Goal: Transaction & Acquisition: Purchase product/service

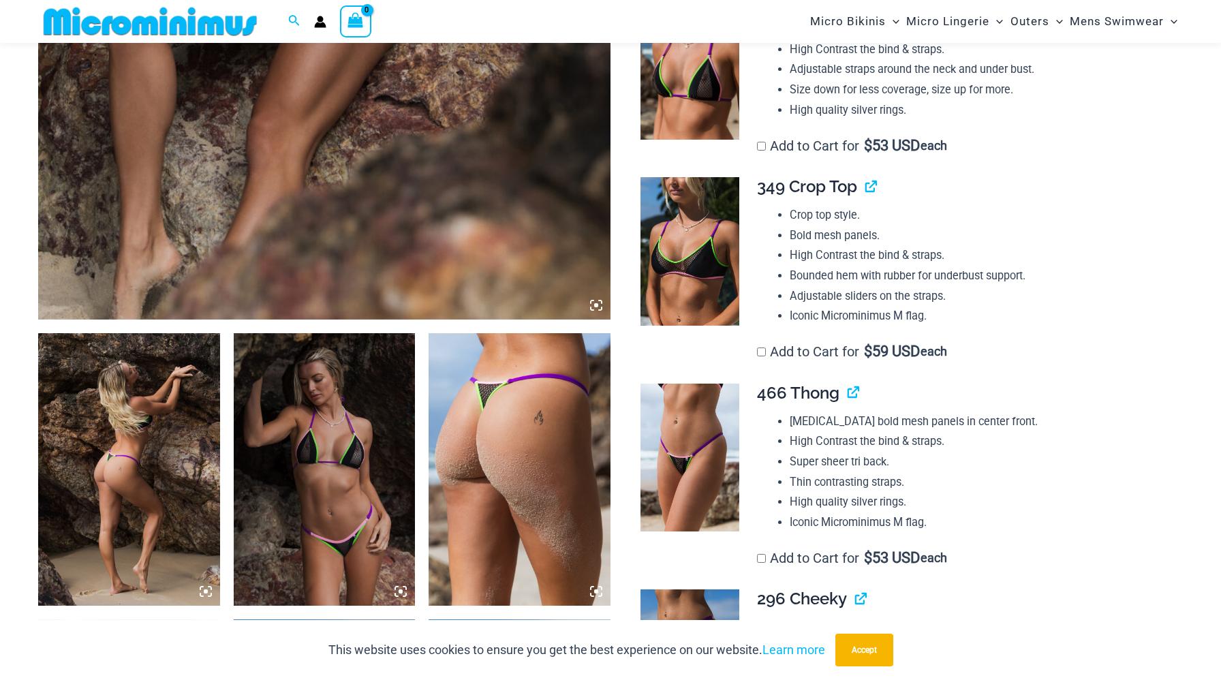
scroll to position [821, 0]
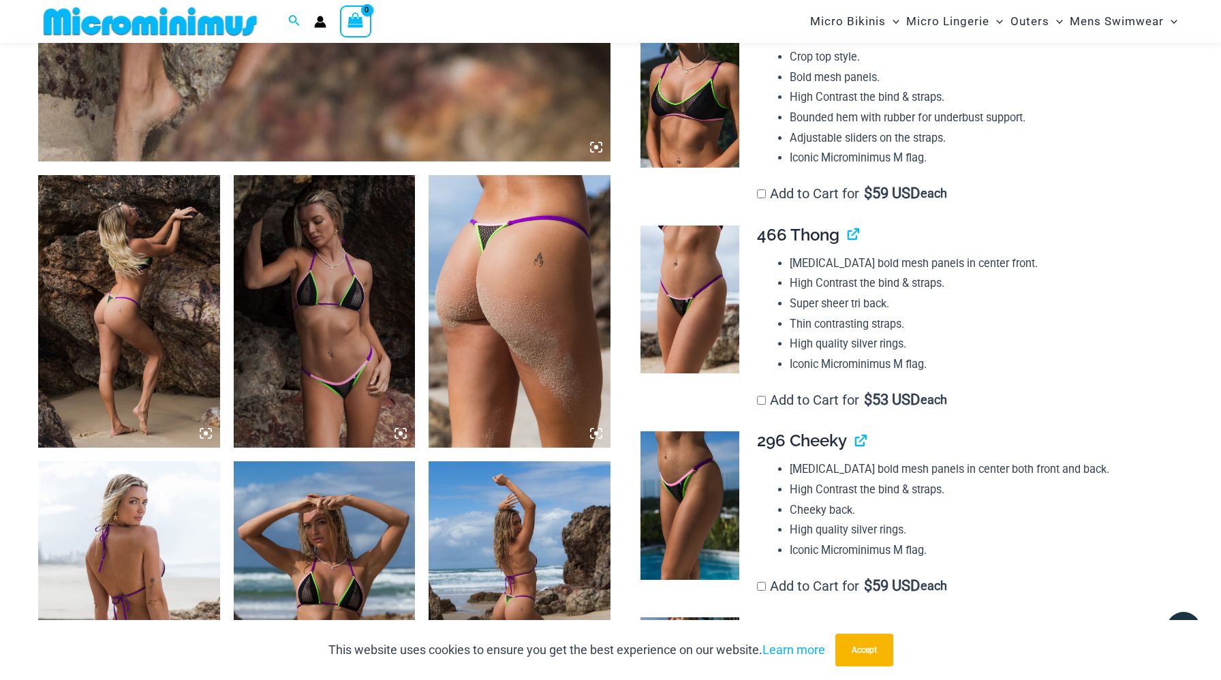
click at [156, 286] on img at bounding box center [129, 311] width 182 height 272
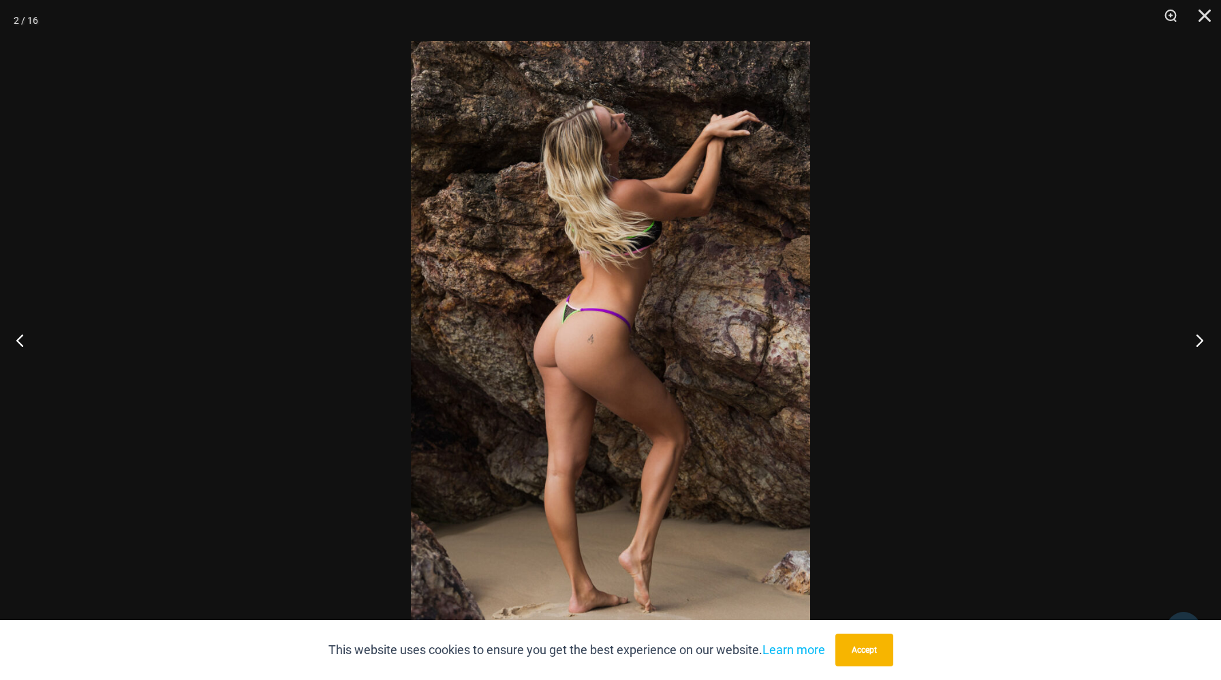
click at [1189, 338] on button "Next" at bounding box center [1195, 340] width 51 height 68
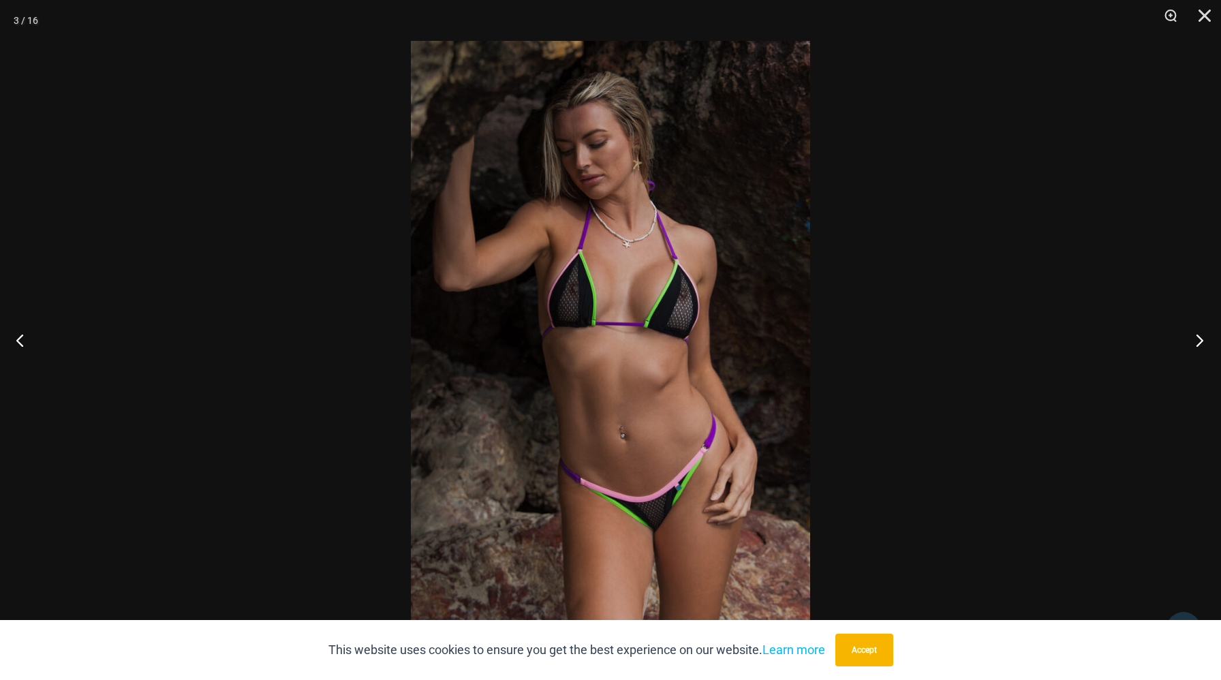
click at [1199, 343] on button "Next" at bounding box center [1195, 340] width 51 height 68
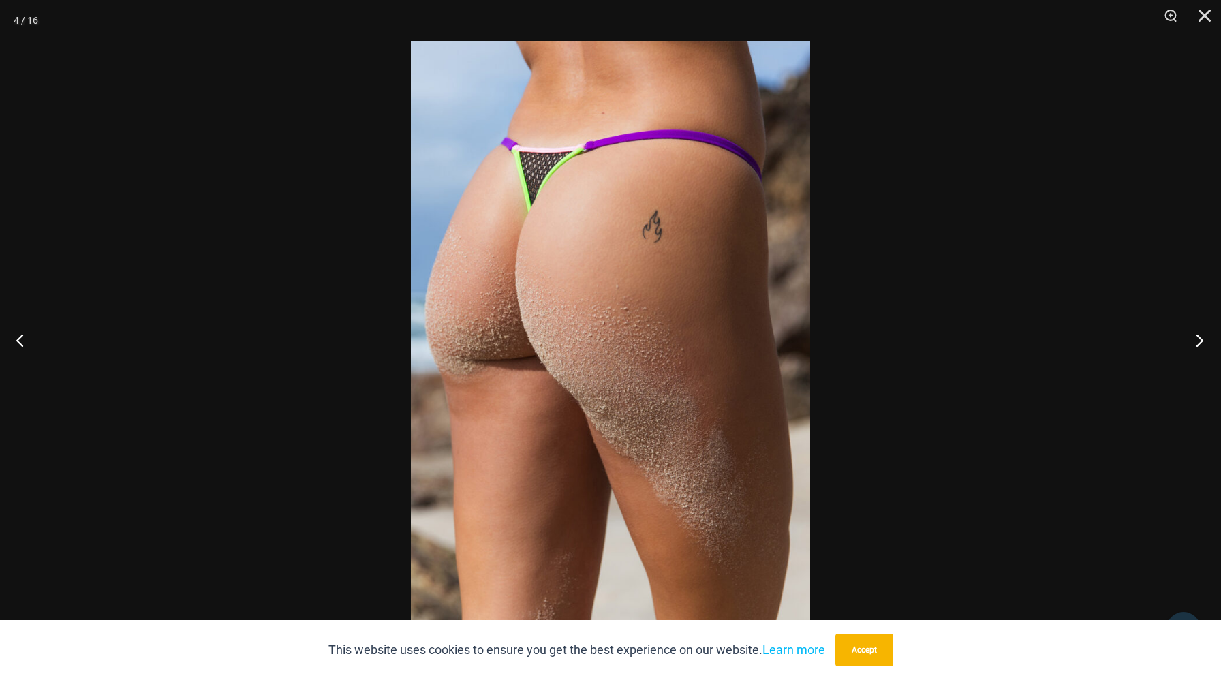
click at [1199, 343] on button "Next" at bounding box center [1195, 340] width 51 height 68
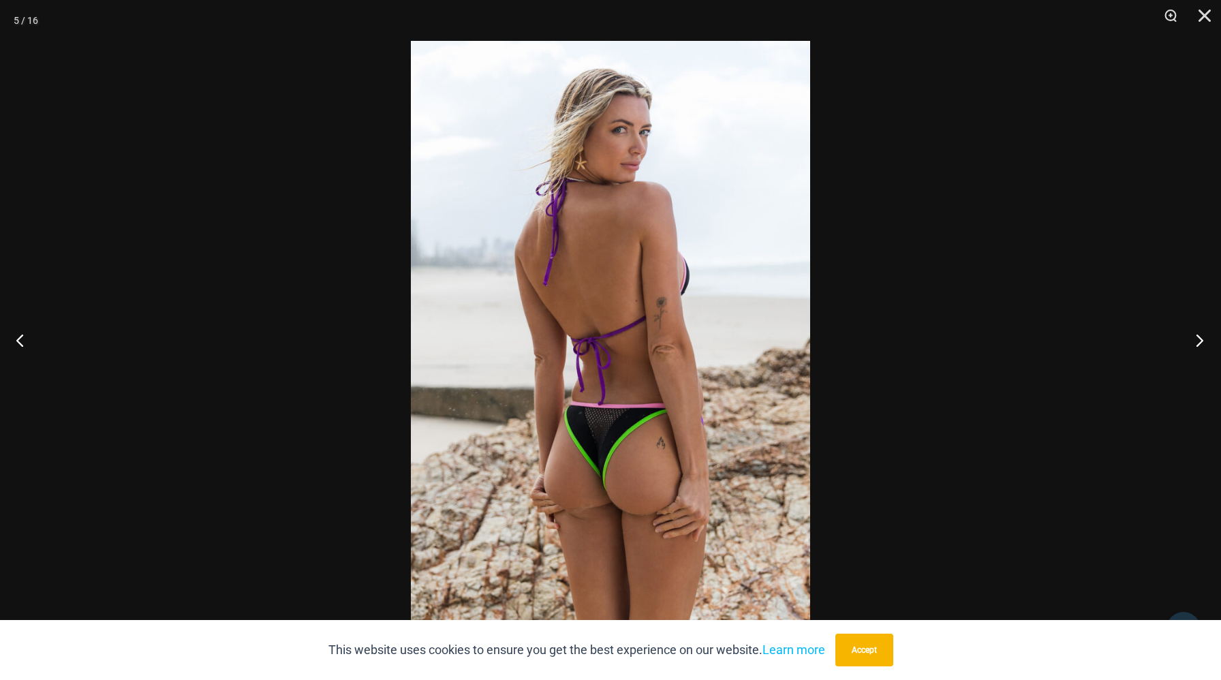
click at [1199, 343] on button "Next" at bounding box center [1195, 340] width 51 height 68
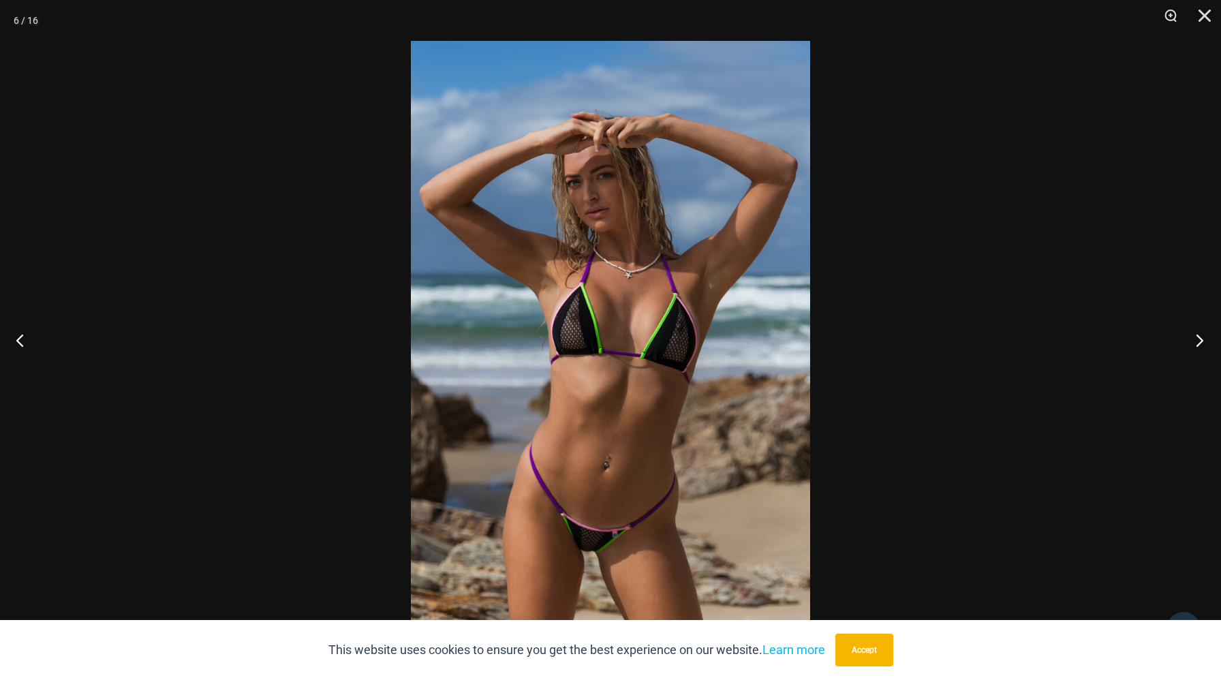
click at [1200, 338] on button "Next" at bounding box center [1195, 340] width 51 height 68
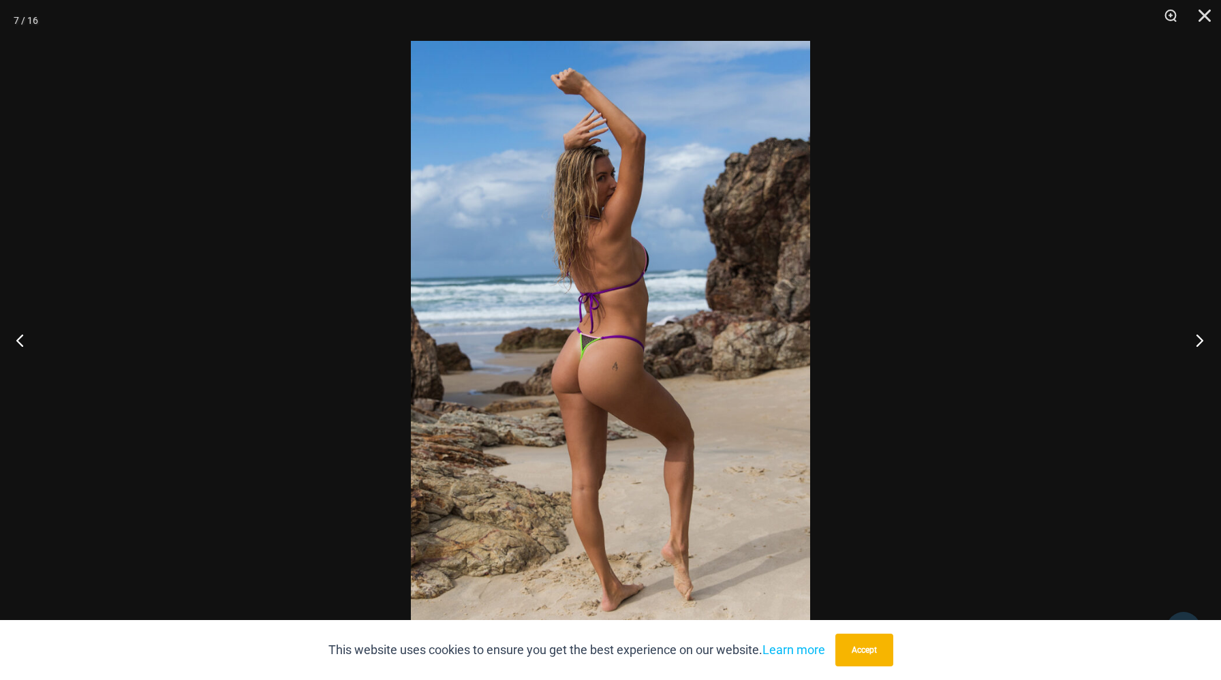
click at [1200, 338] on button "Next" at bounding box center [1195, 340] width 51 height 68
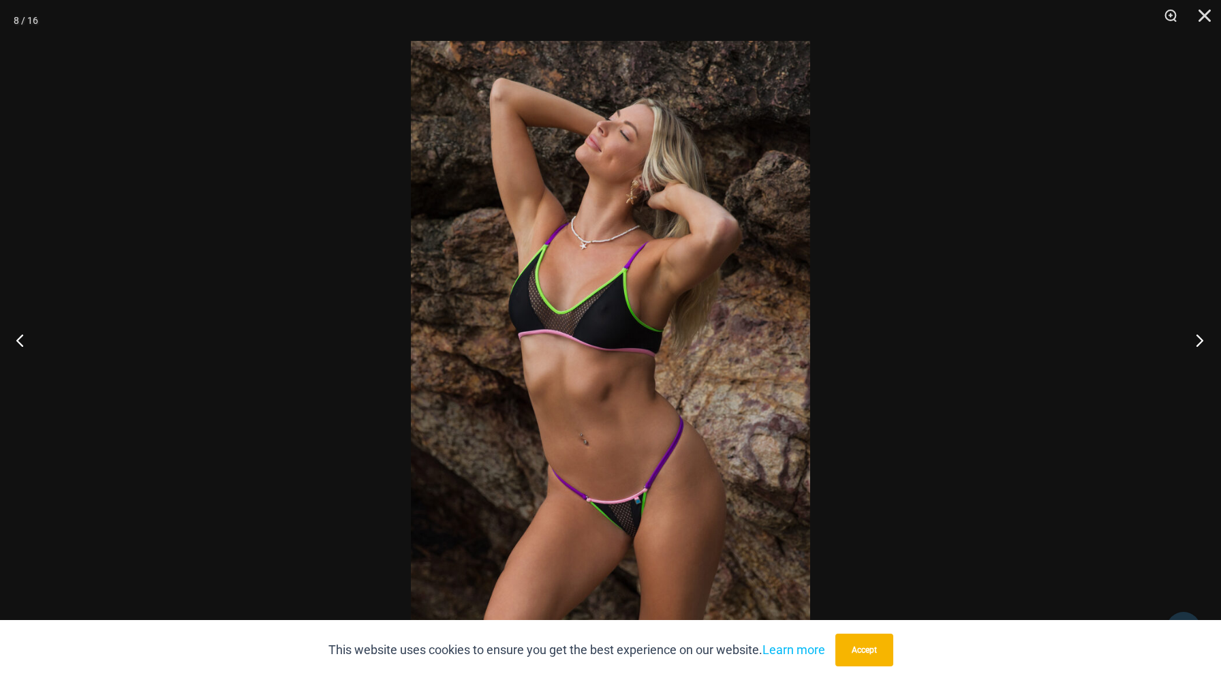
click at [1200, 338] on button "Next" at bounding box center [1195, 340] width 51 height 68
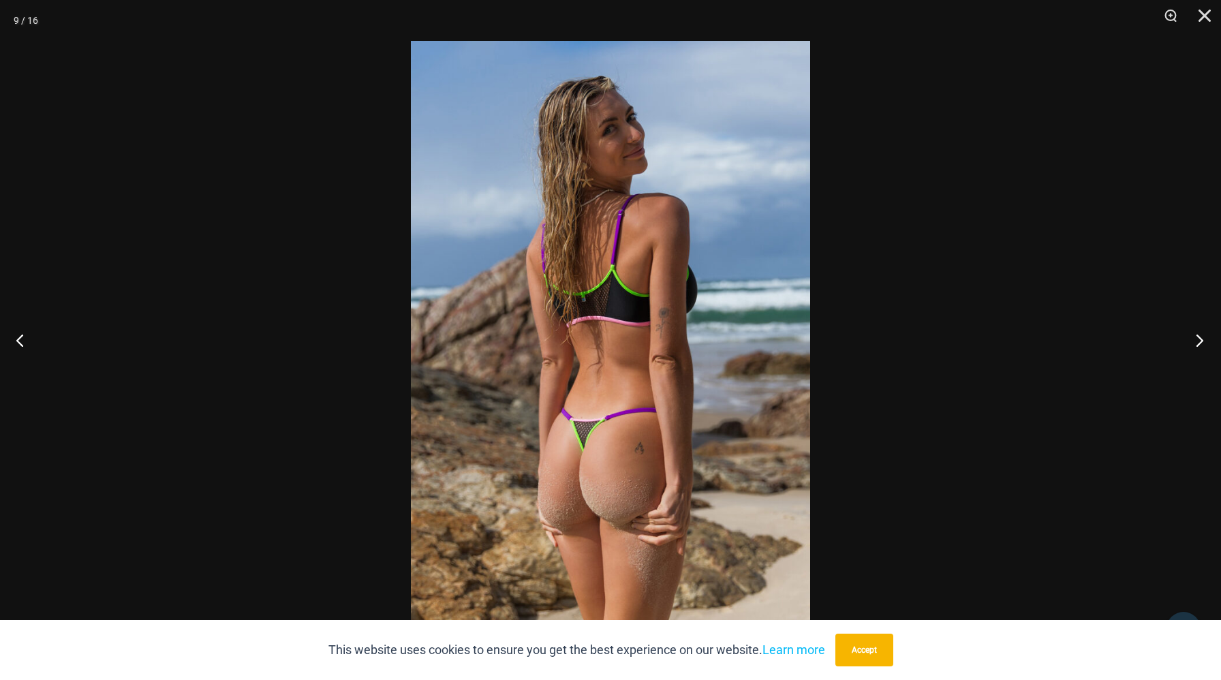
click at [1200, 338] on button "Next" at bounding box center [1195, 340] width 51 height 68
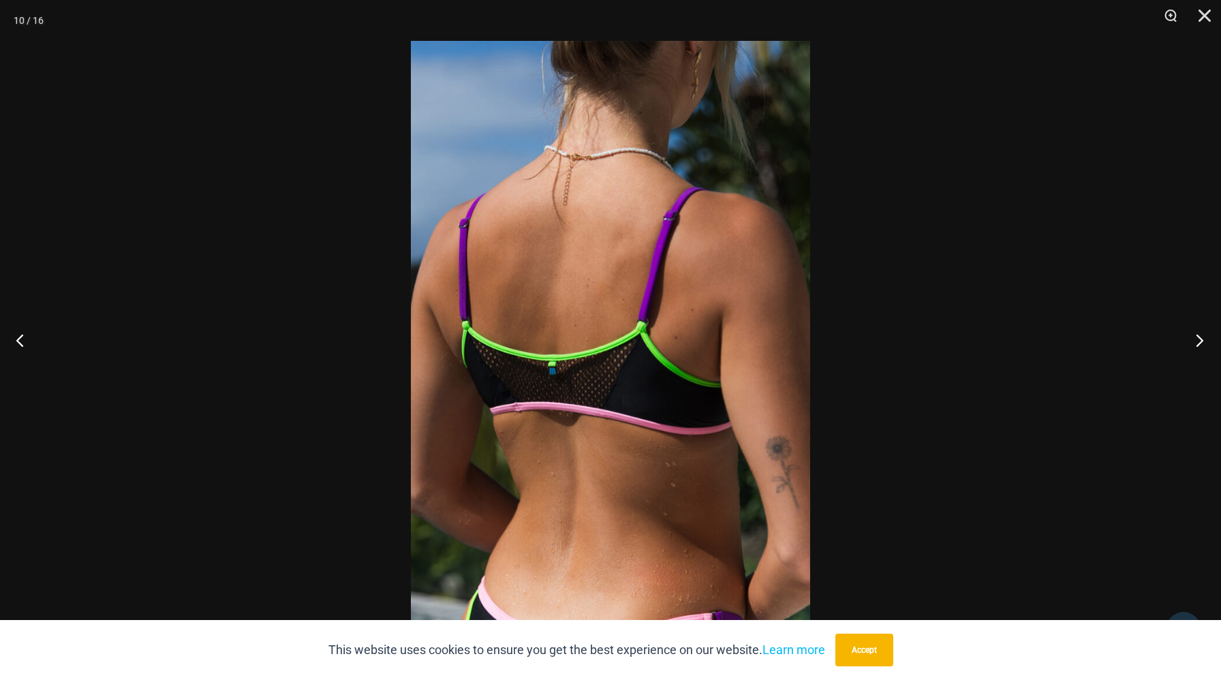
click at [1200, 338] on button "Next" at bounding box center [1195, 340] width 51 height 68
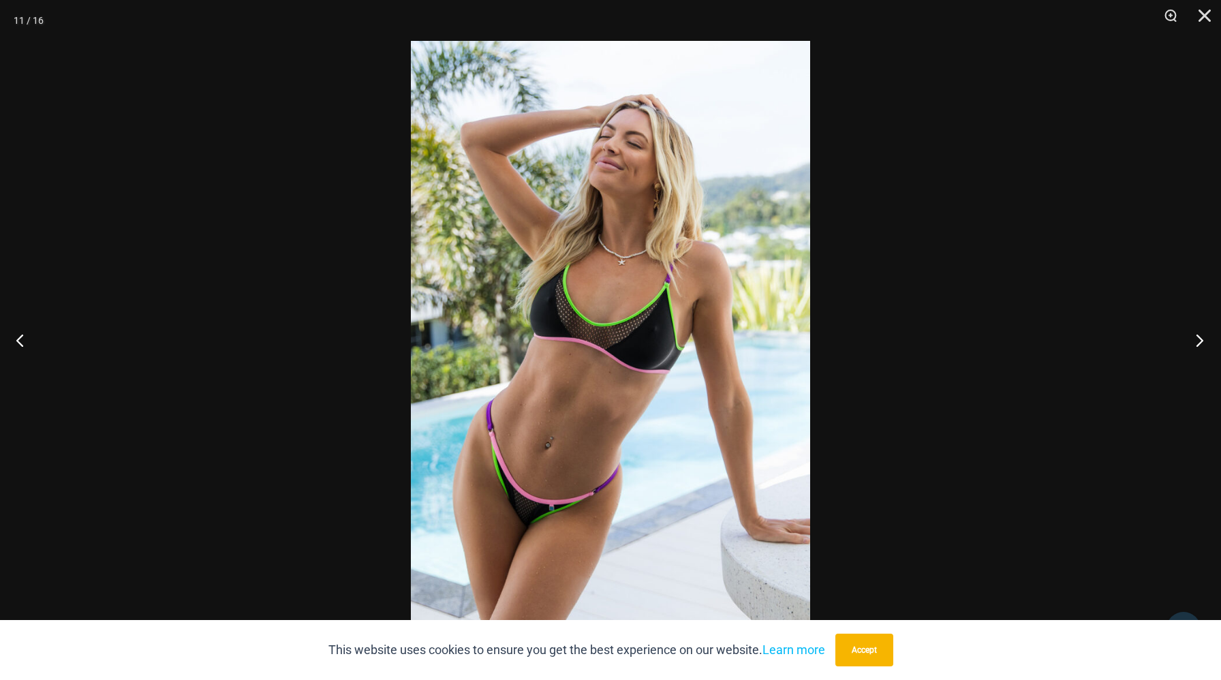
click at [1200, 338] on button "Next" at bounding box center [1195, 340] width 51 height 68
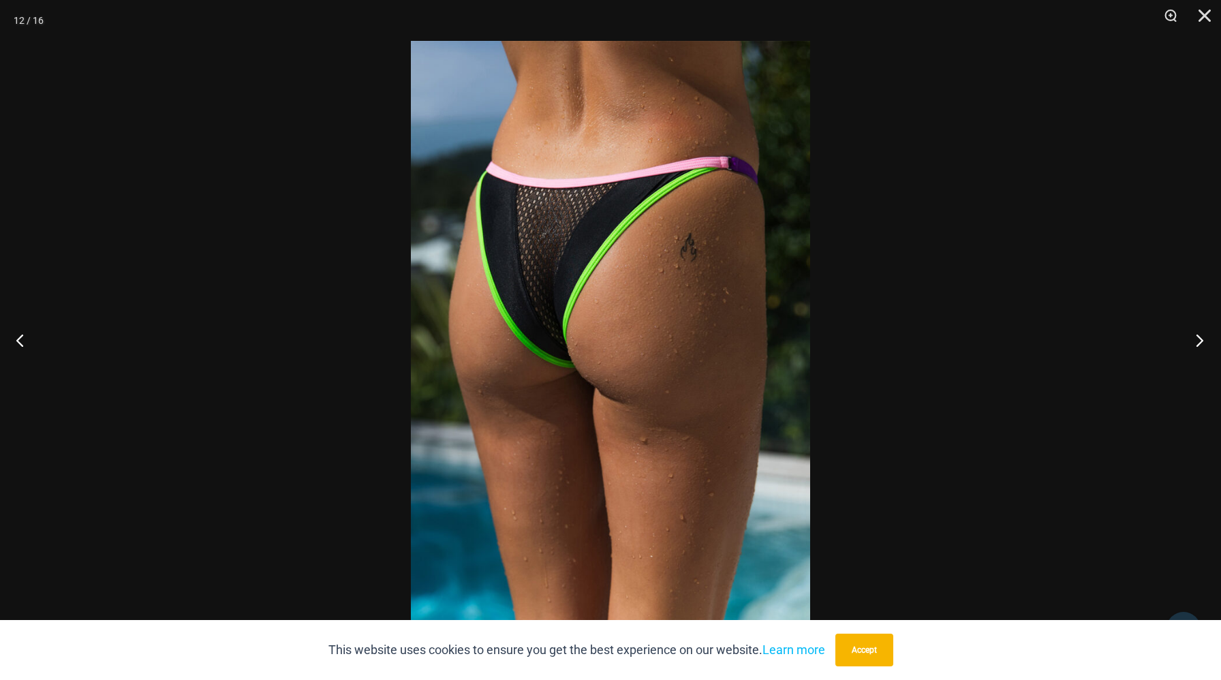
click at [1200, 338] on button "Next" at bounding box center [1195, 340] width 51 height 68
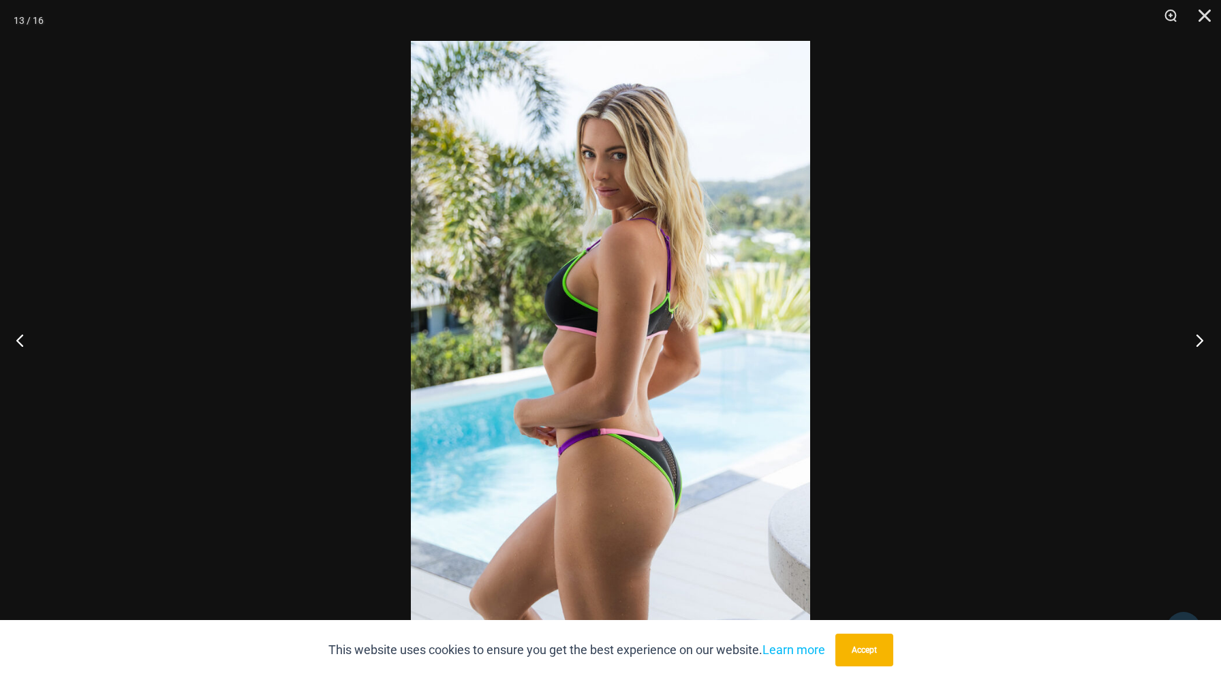
click at [1200, 338] on button "Next" at bounding box center [1195, 340] width 51 height 68
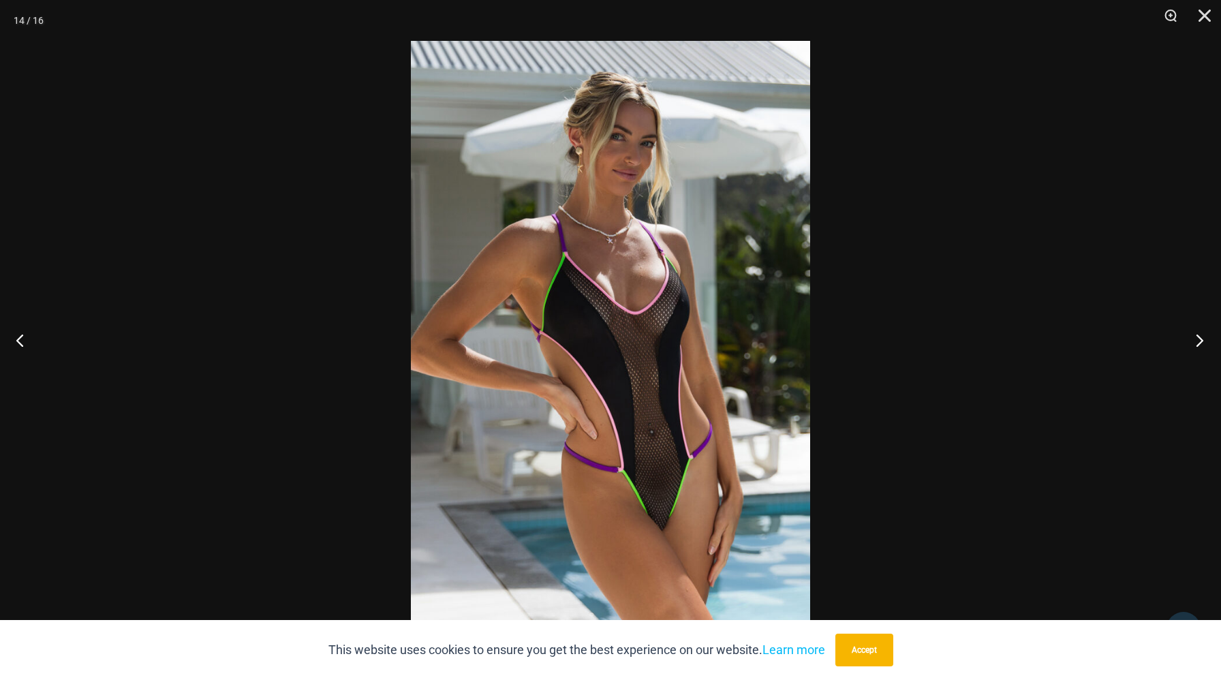
click at [1200, 338] on button "Next" at bounding box center [1195, 340] width 51 height 68
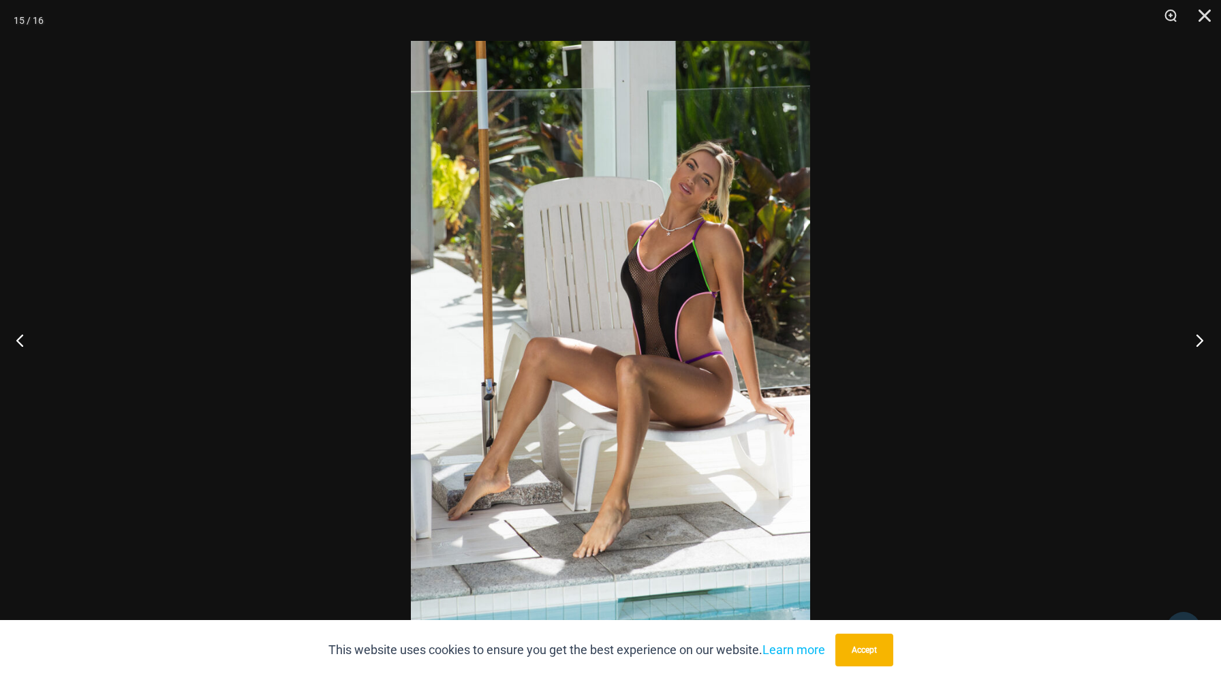
click at [1200, 338] on button "Next" at bounding box center [1195, 340] width 51 height 68
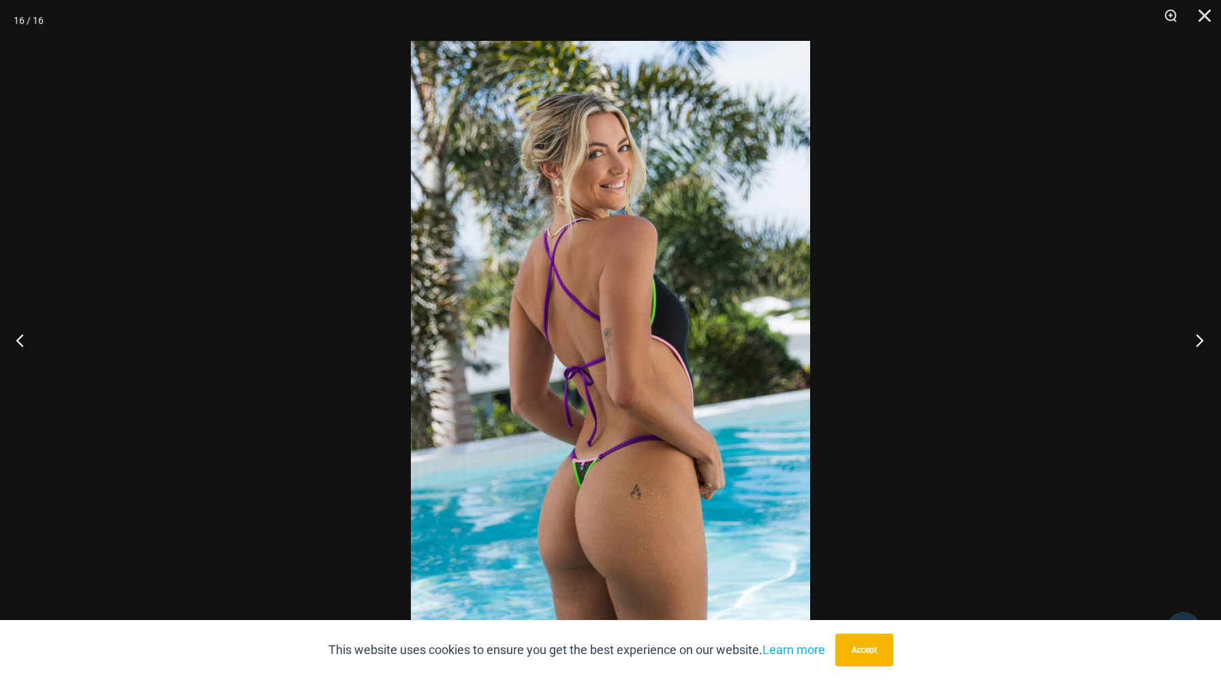
click at [1200, 338] on button "Next" at bounding box center [1195, 340] width 51 height 68
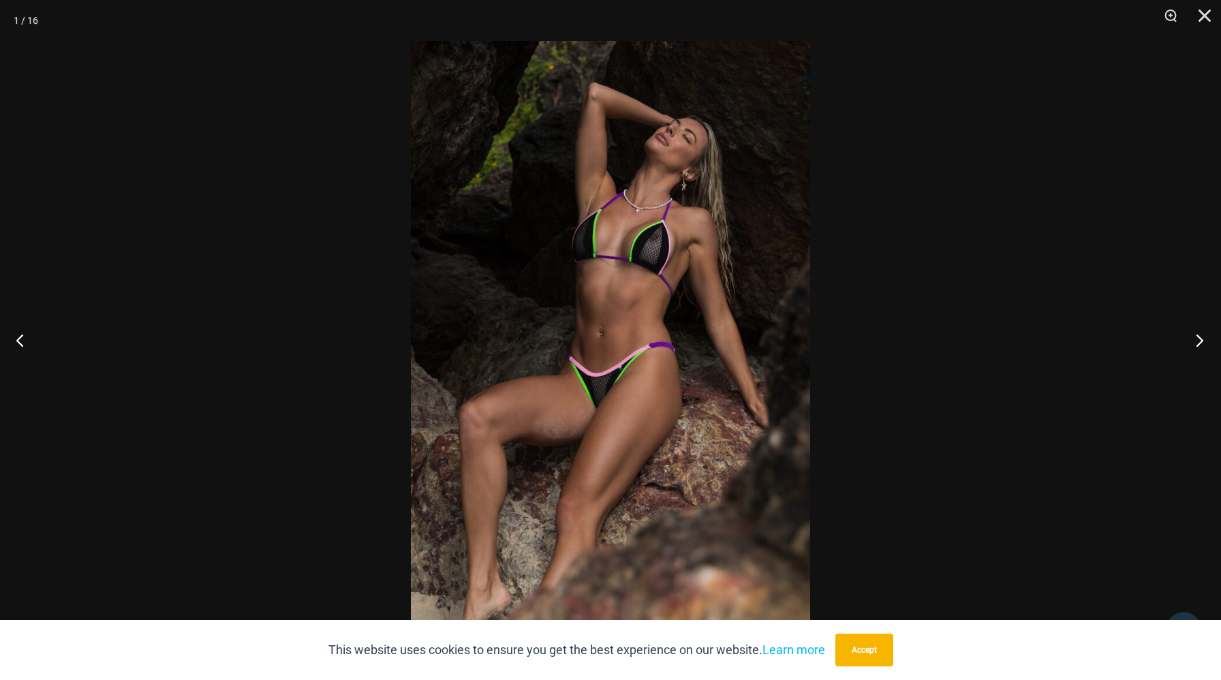
click at [1200, 338] on button "Next" at bounding box center [1195, 340] width 51 height 68
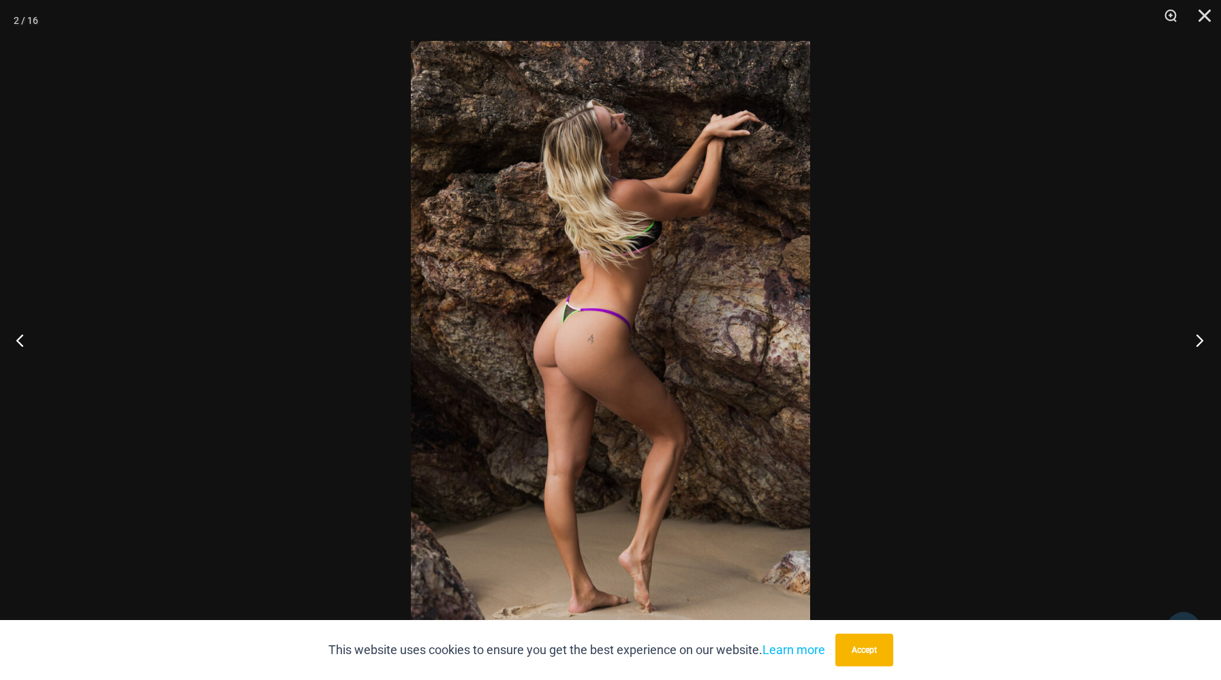
click at [1200, 338] on button "Next" at bounding box center [1195, 340] width 51 height 68
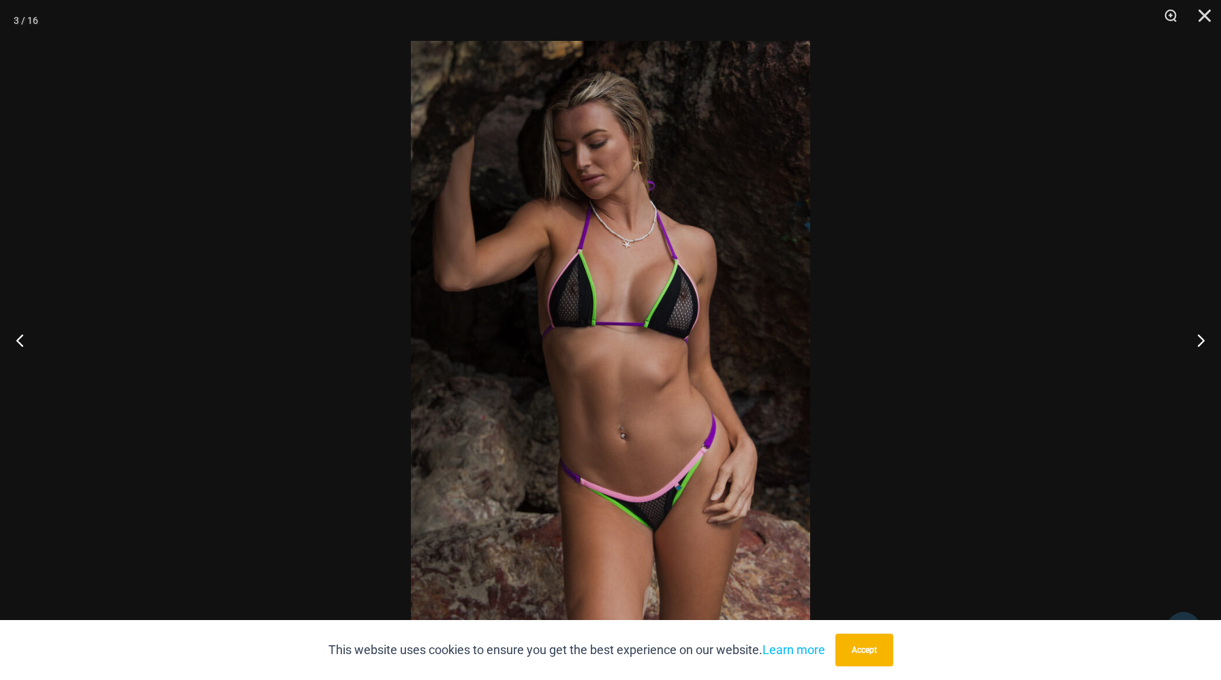
click at [621, 304] on img at bounding box center [610, 340] width 399 height 598
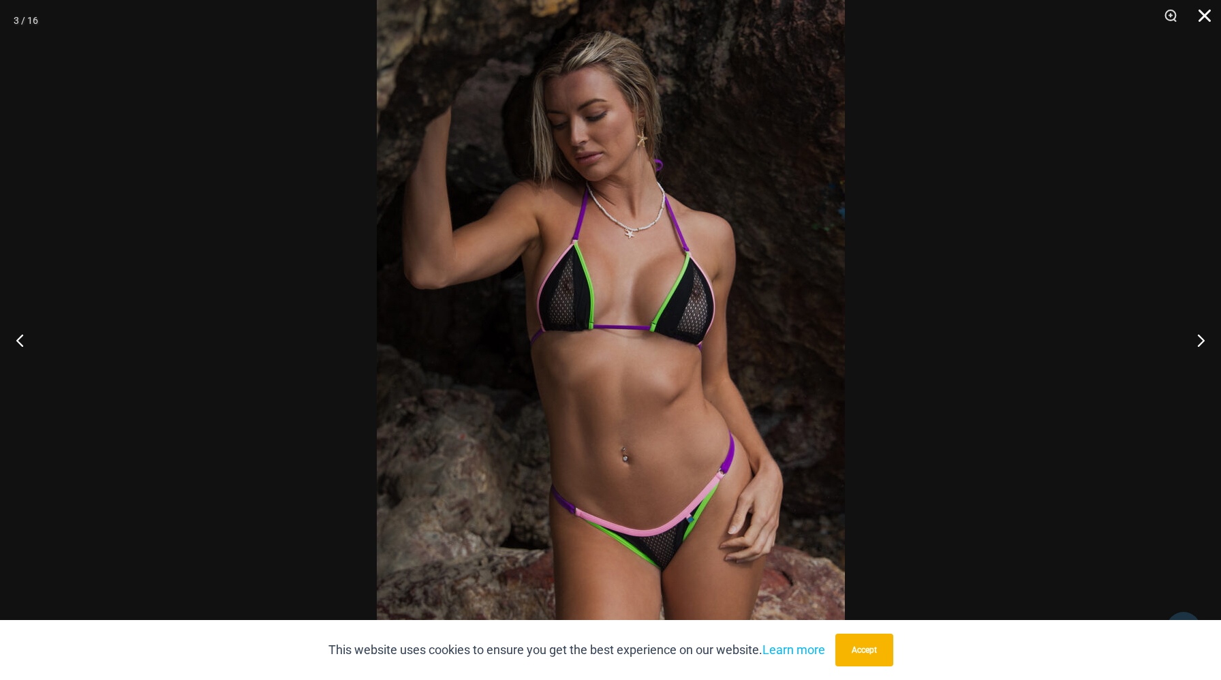
click at [1200, 17] on button "Close" at bounding box center [1200, 20] width 34 height 41
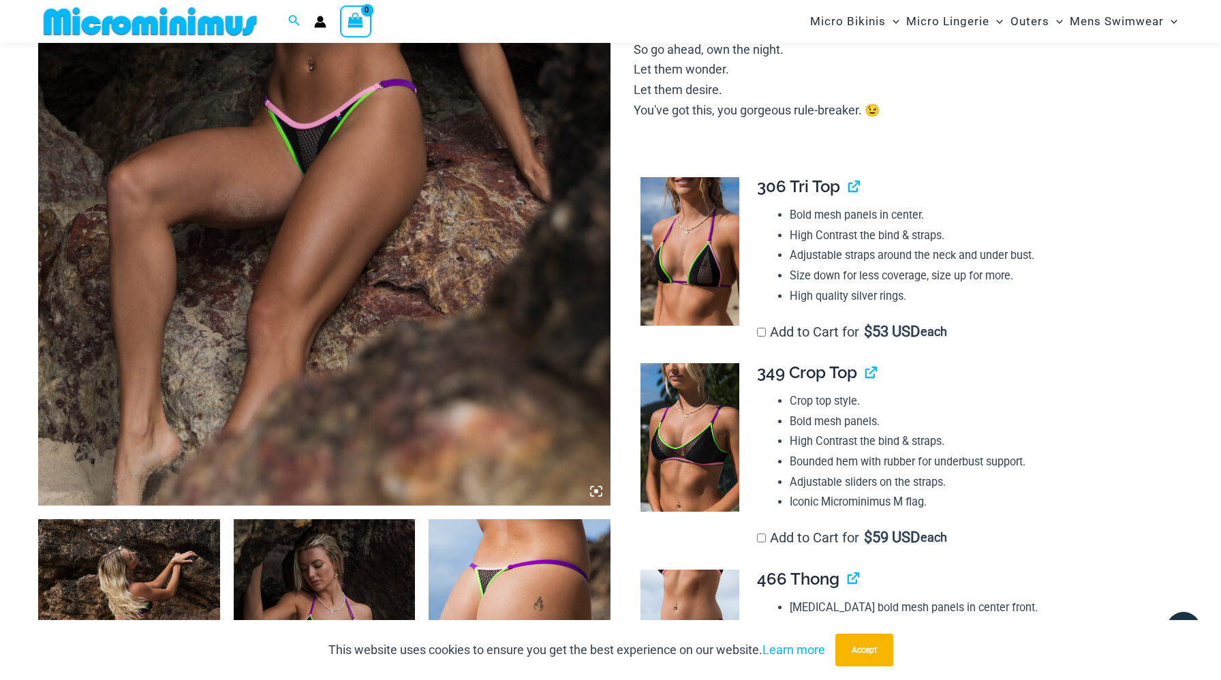
scroll to position [450, 0]
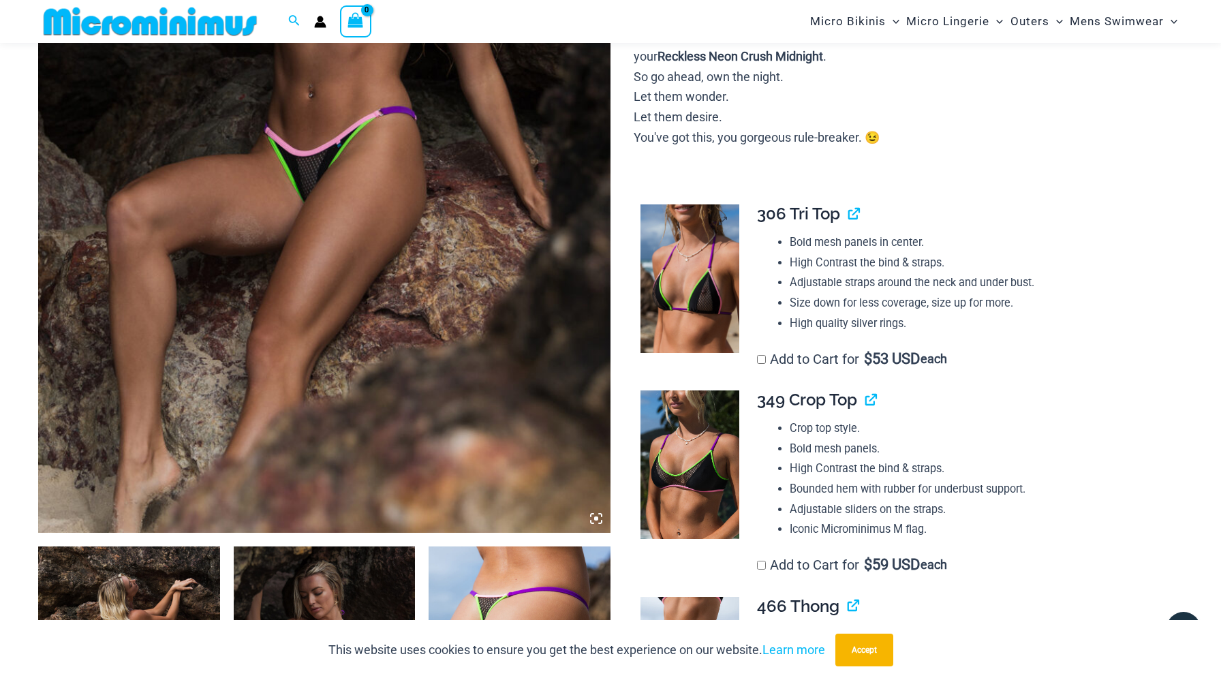
click at [694, 312] on img at bounding box center [689, 278] width 99 height 149
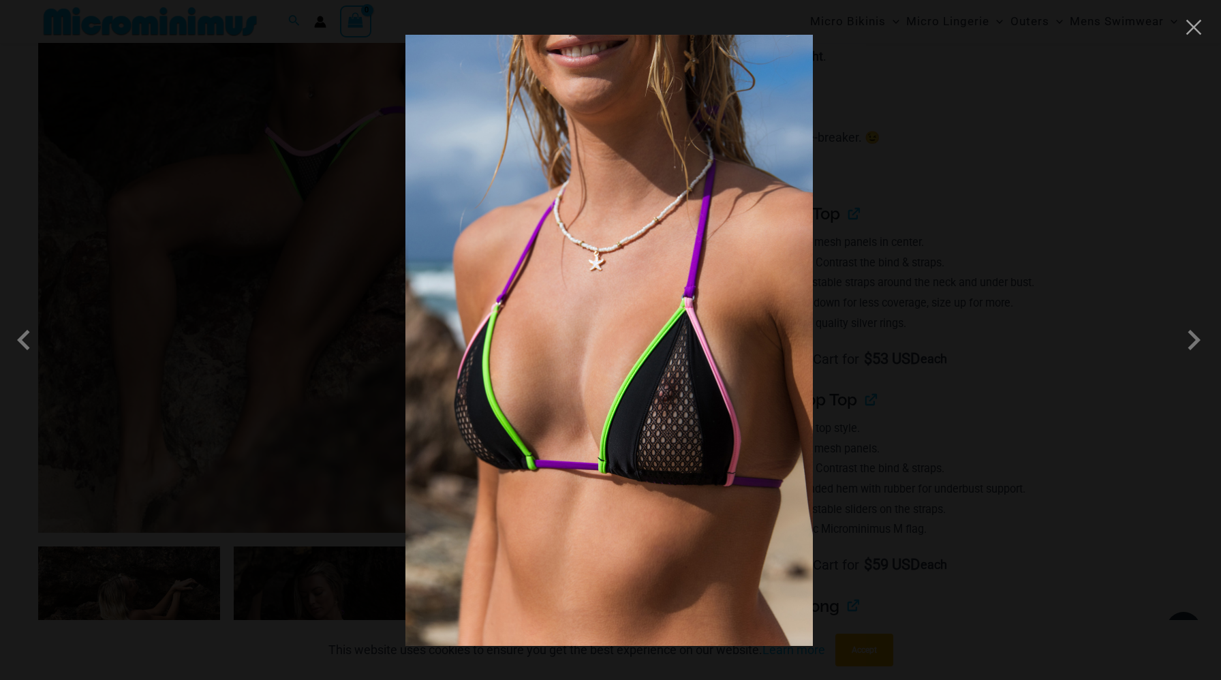
drag, startPoint x: 997, startPoint y: 441, endPoint x: 988, endPoint y: 439, distance: 9.1
click at [997, 441] on div at bounding box center [610, 340] width 1221 height 680
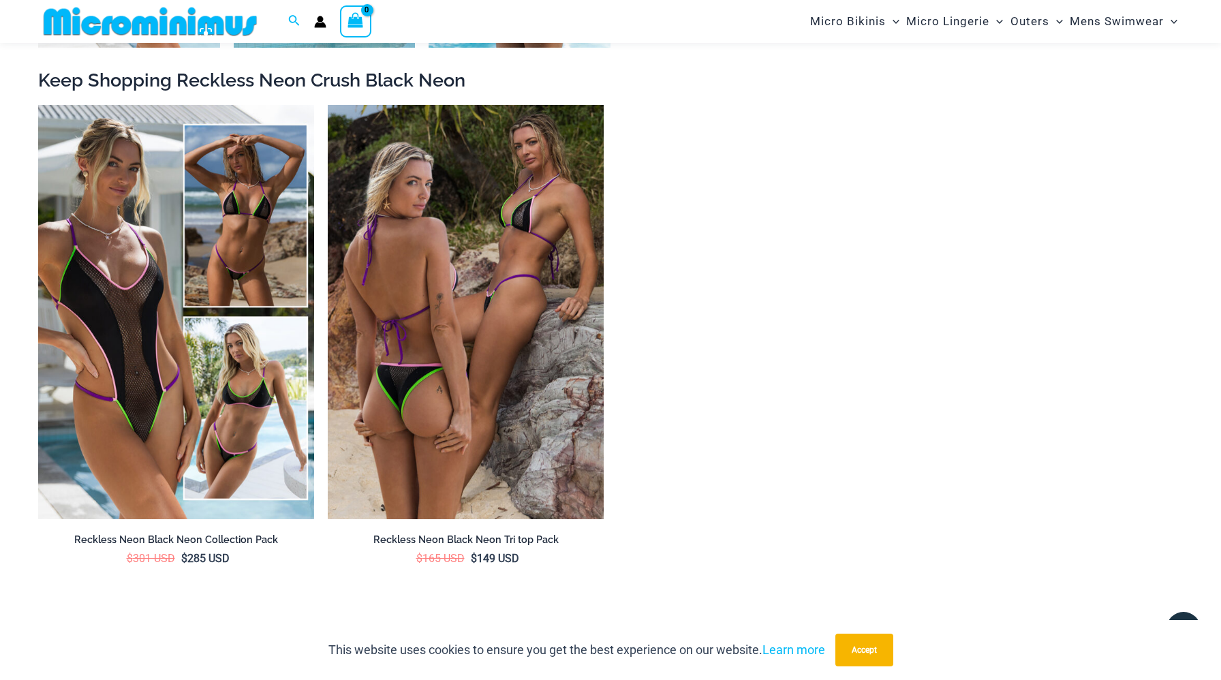
scroll to position [2364, 0]
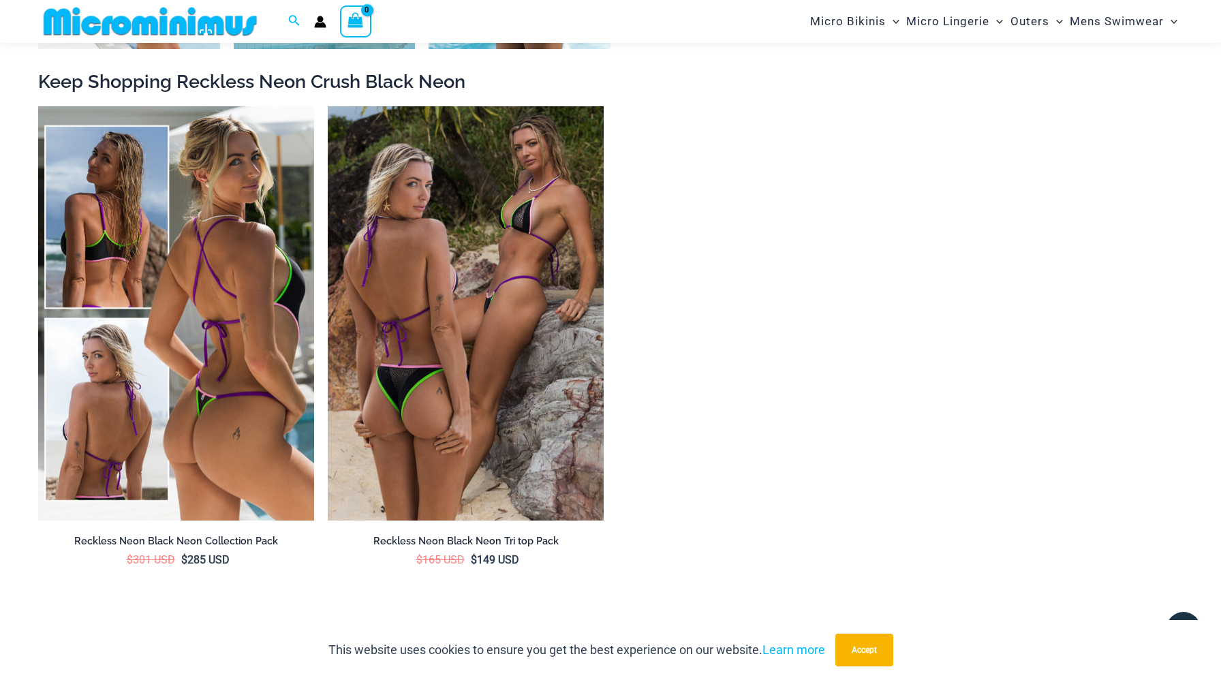
click at [193, 296] on img at bounding box center [176, 313] width 276 height 414
